Goal: Information Seeking & Learning: Find contact information

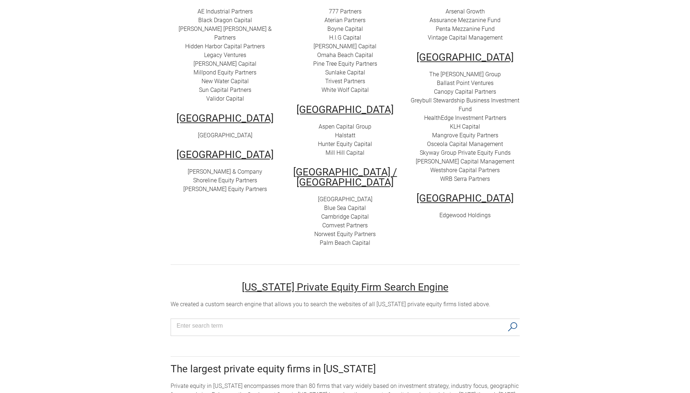
scroll to position [218, 0]
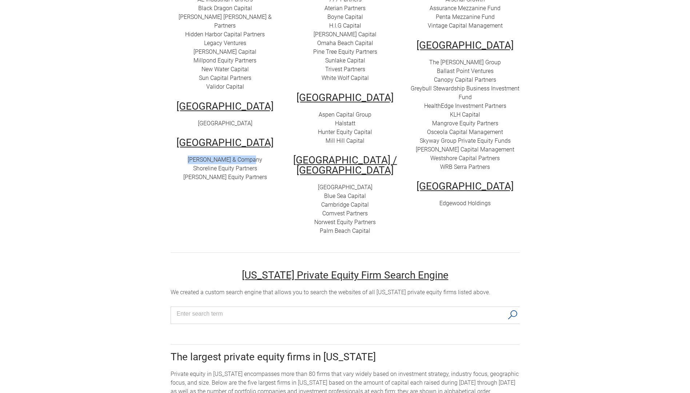
drag, startPoint x: 192, startPoint y: 180, endPoint x: 255, endPoint y: 179, distance: 62.9
click at [255, 179] on div "[PERSON_NAME] & Company Shoreline Equity Partners [PERSON_NAME] Equity Partners" at bounding box center [225, 169] width 109 height 26
drag, startPoint x: 255, startPoint y: 179, endPoint x: 248, endPoint y: 180, distance: 7.8
copy link "[PERSON_NAME] & Company"
drag, startPoint x: 260, startPoint y: 197, endPoint x: 188, endPoint y: 199, distance: 71.3
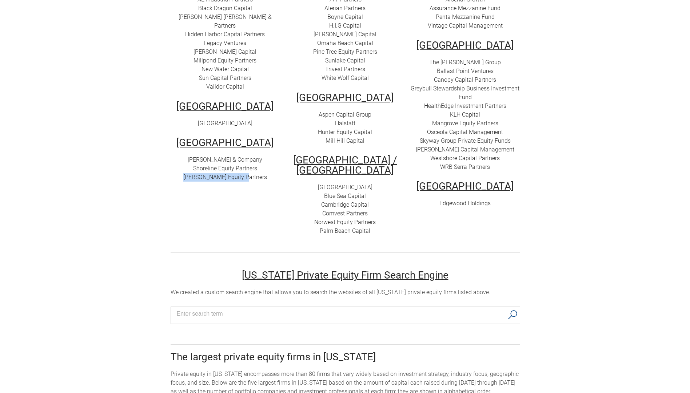
click at [188, 182] on div "[PERSON_NAME] & Company Shoreline Equity Partners [PERSON_NAME] Equity Partners" at bounding box center [225, 169] width 109 height 26
drag, startPoint x: 188, startPoint y: 199, endPoint x: 202, endPoint y: 200, distance: 13.5
copy link "[PERSON_NAME] Equity Partners"
drag, startPoint x: 371, startPoint y: 196, endPoint x: 325, endPoint y: 195, distance: 45.8
click at [325, 195] on div "Atlantic Street Capital Blue Sea Capital Cambridge Capital C omvest Partners No…" at bounding box center [345, 209] width 109 height 52
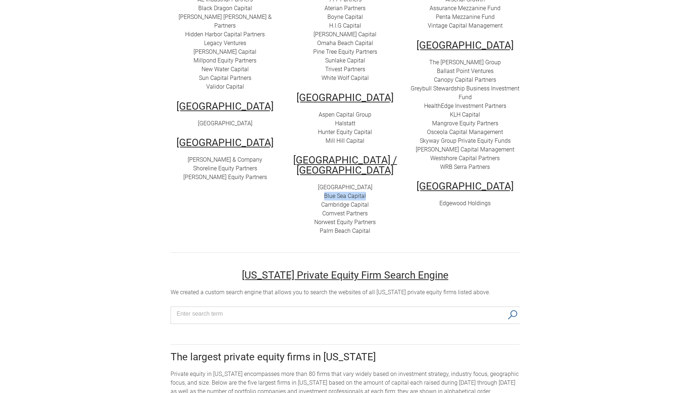
drag, startPoint x: 325, startPoint y: 195, endPoint x: 330, endPoint y: 196, distance: 5.1
copy link "Blue Sea Capital"
drag, startPoint x: 376, startPoint y: 230, endPoint x: 319, endPoint y: 232, distance: 57.1
click at [319, 232] on div "Atlantic Street Capital Blue Sea Capital Cambridge Capital C omvest Partners No…" at bounding box center [345, 209] width 109 height 52
drag, startPoint x: 319, startPoint y: 232, endPoint x: 325, endPoint y: 232, distance: 6.2
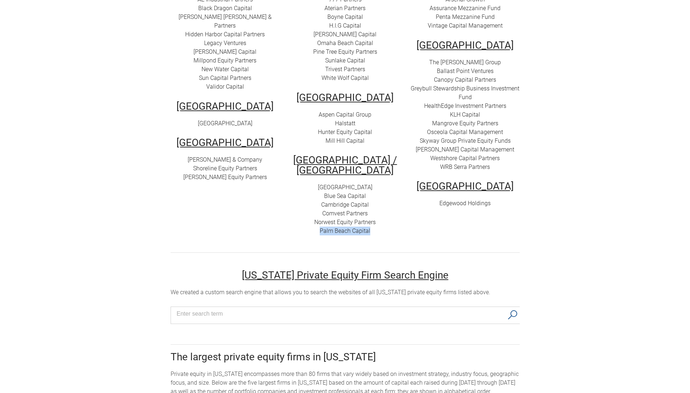
copy link "Palm Beach Capital"
